Goal: Use online tool/utility: Utilize a website feature to perform a specific function

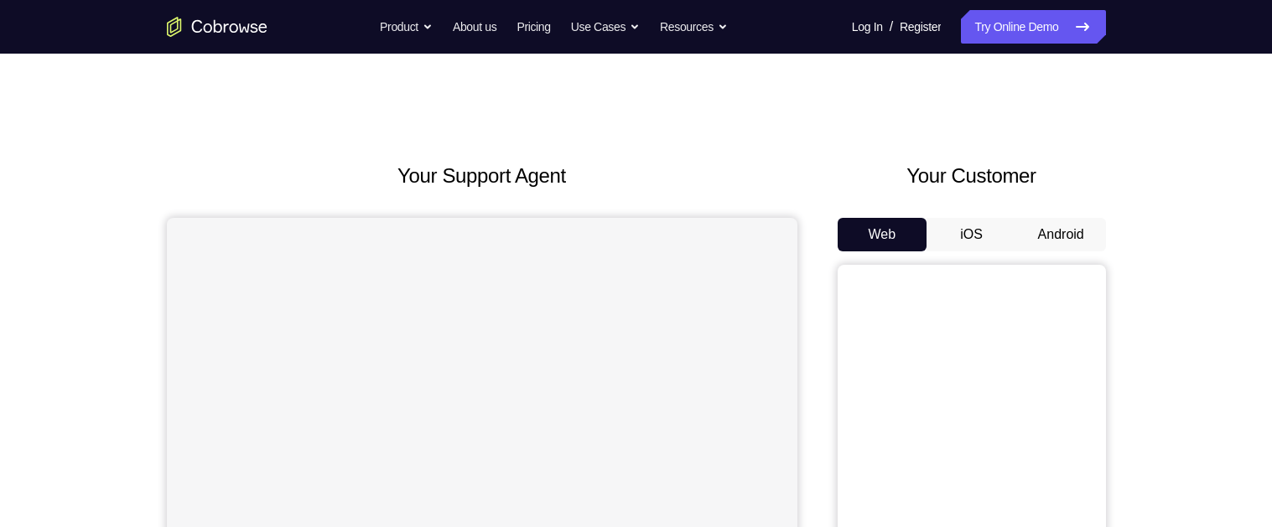
click at [1060, 230] on button "Android" at bounding box center [1061, 235] width 90 height 34
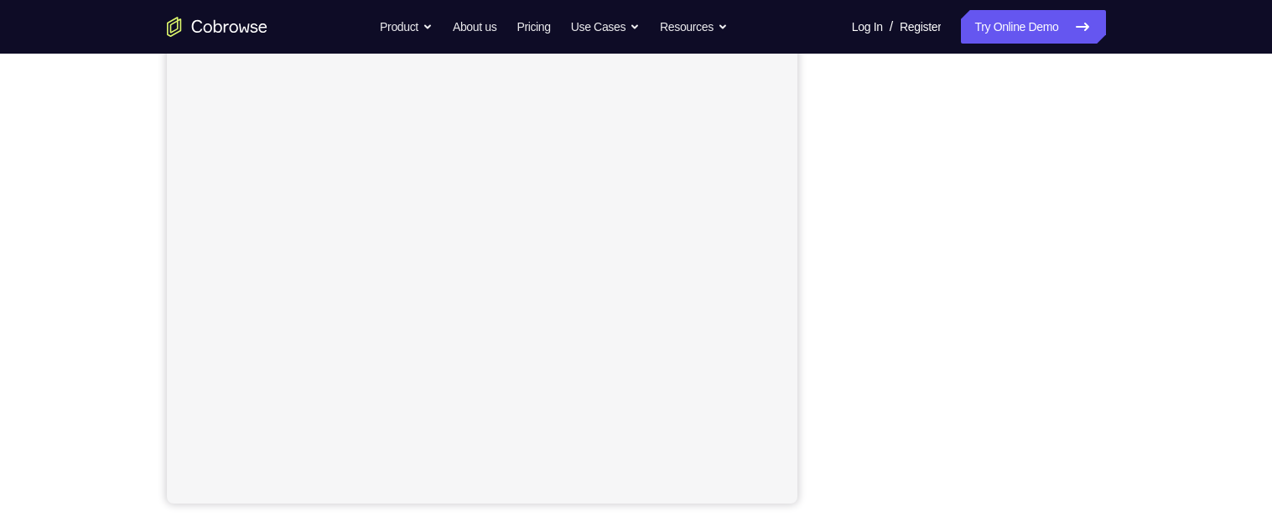
scroll to position [274, 0]
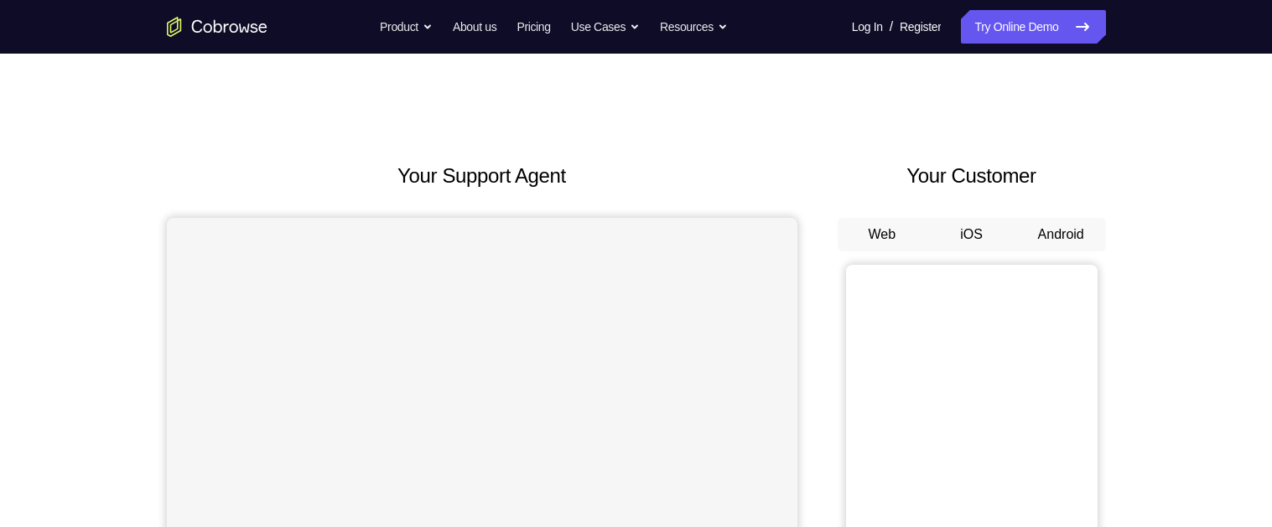
click at [1051, 227] on button "Android" at bounding box center [1061, 235] width 90 height 34
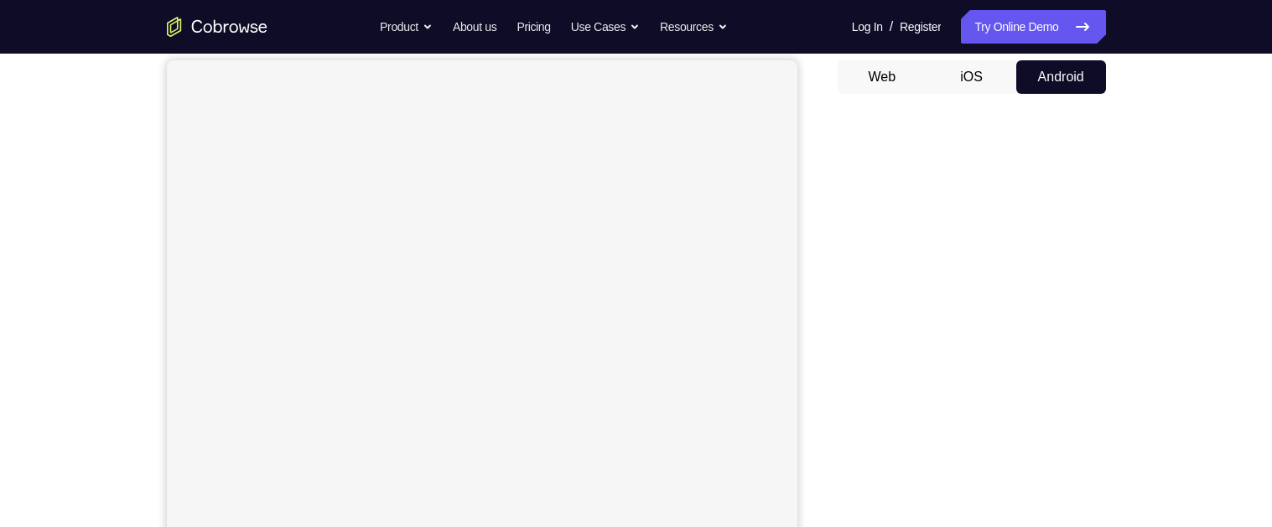
scroll to position [155, 0]
